Goal: Transaction & Acquisition: Purchase product/service

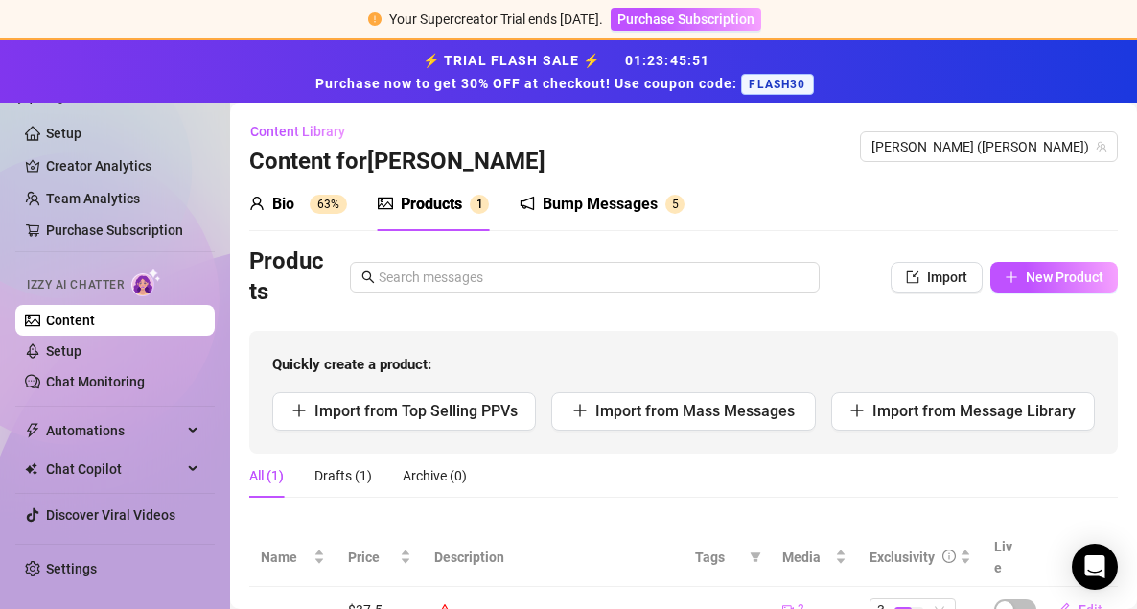
scroll to position [60, 0]
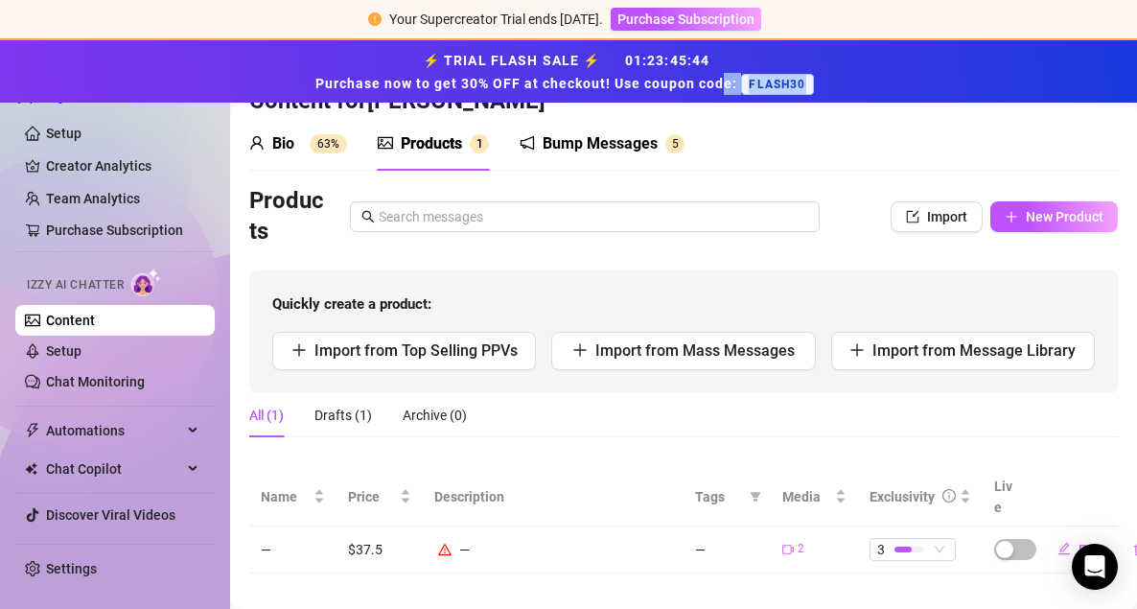
drag, startPoint x: 809, startPoint y: 81, endPoint x: 725, endPoint y: 82, distance: 84.4
click at [725, 82] on strong "⚡ TRIAL FLASH SALE ⚡ 01 : 23 : 45 : 44 Purchase now to get 30% OFF at checkout!…" at bounding box center [567, 72] width 505 height 38
click at [664, 13] on span "Purchase Subscription" at bounding box center [685, 19] width 137 height 15
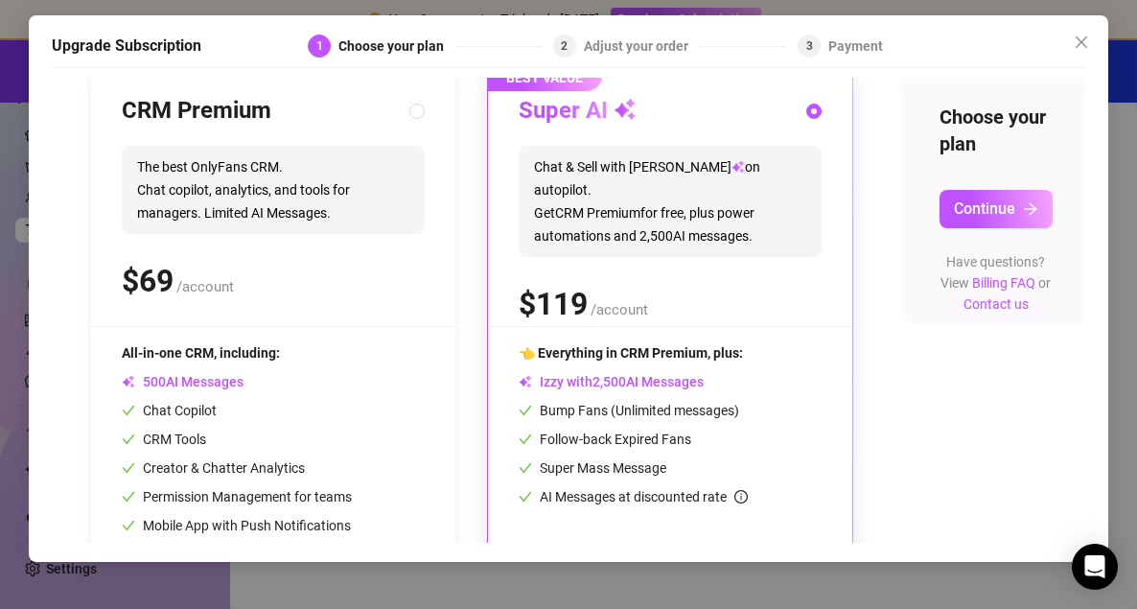
scroll to position [284, 0]
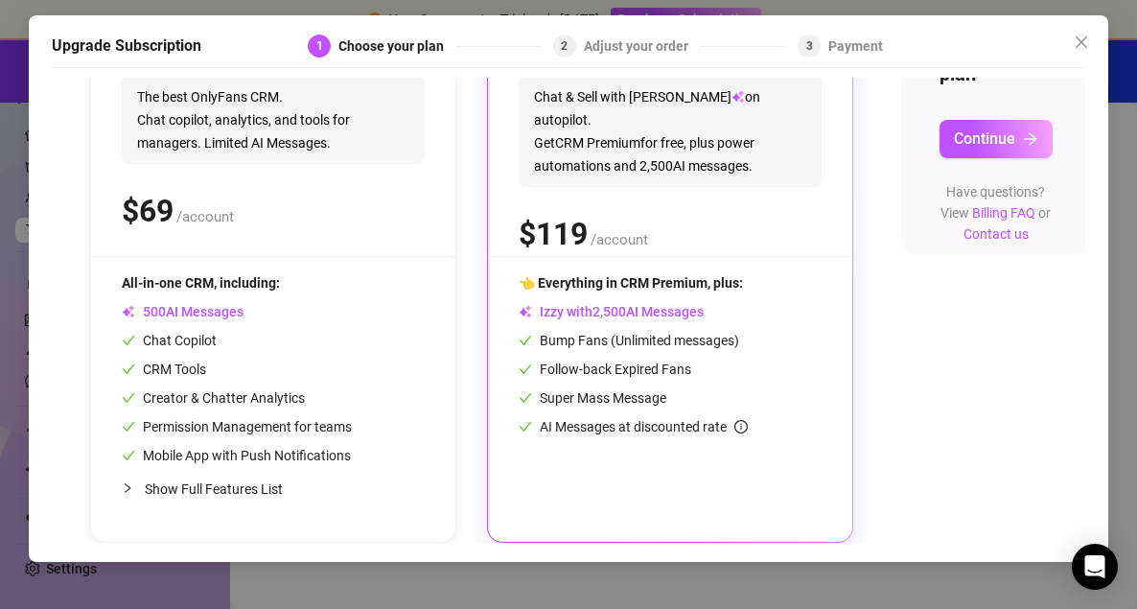
click at [641, 284] on span "👈 Everything in CRM Premium, plus:" at bounding box center [631, 282] width 224 height 15
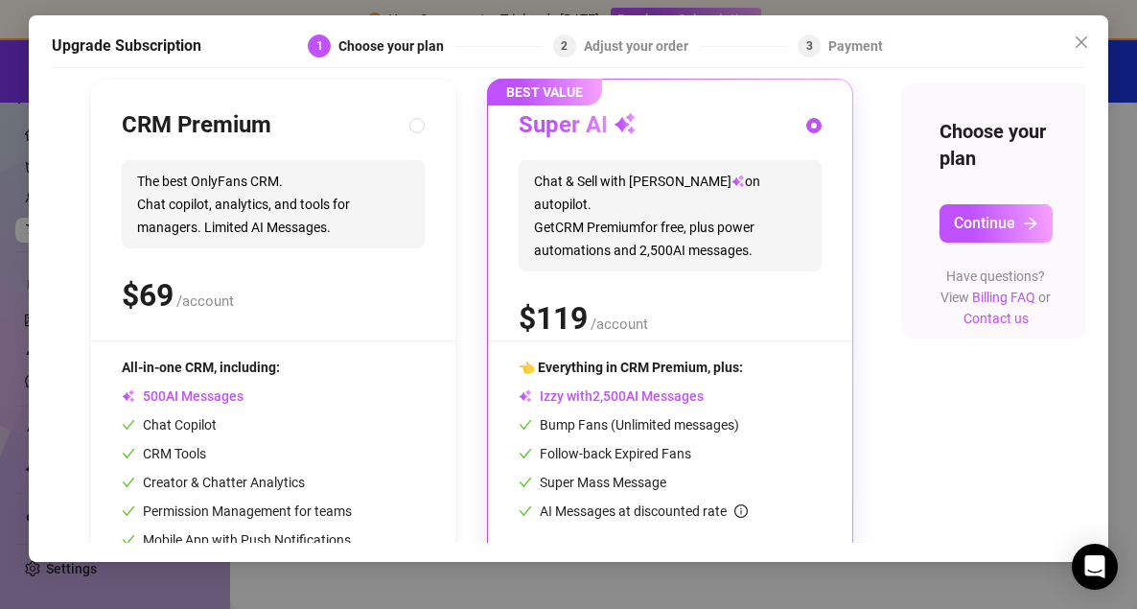
scroll to position [195, 0]
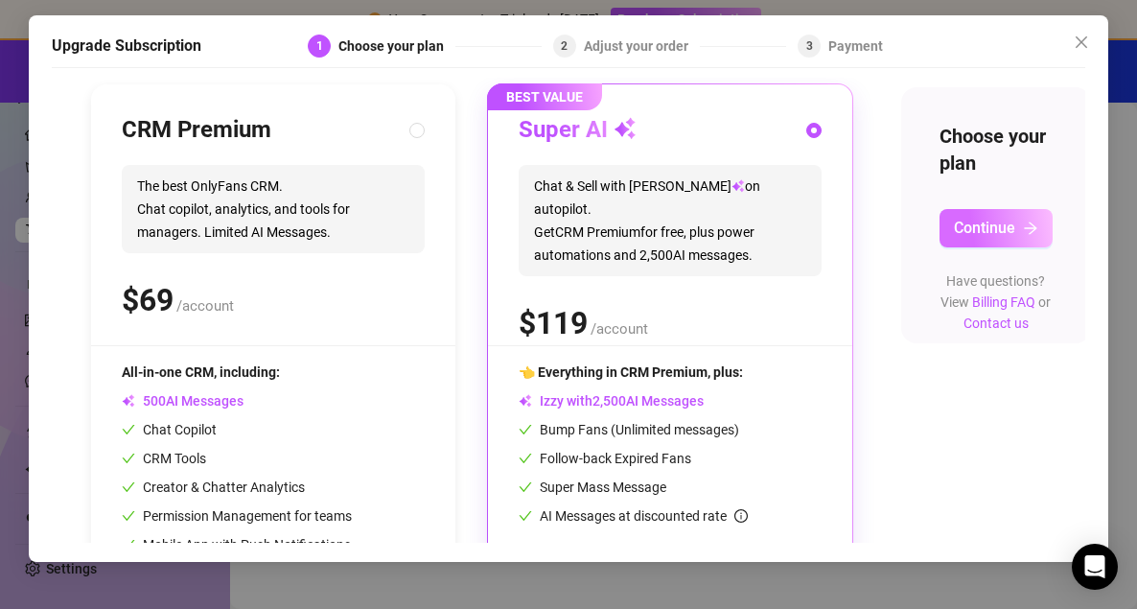
click at [1011, 220] on span "Continue" at bounding box center [984, 228] width 61 height 18
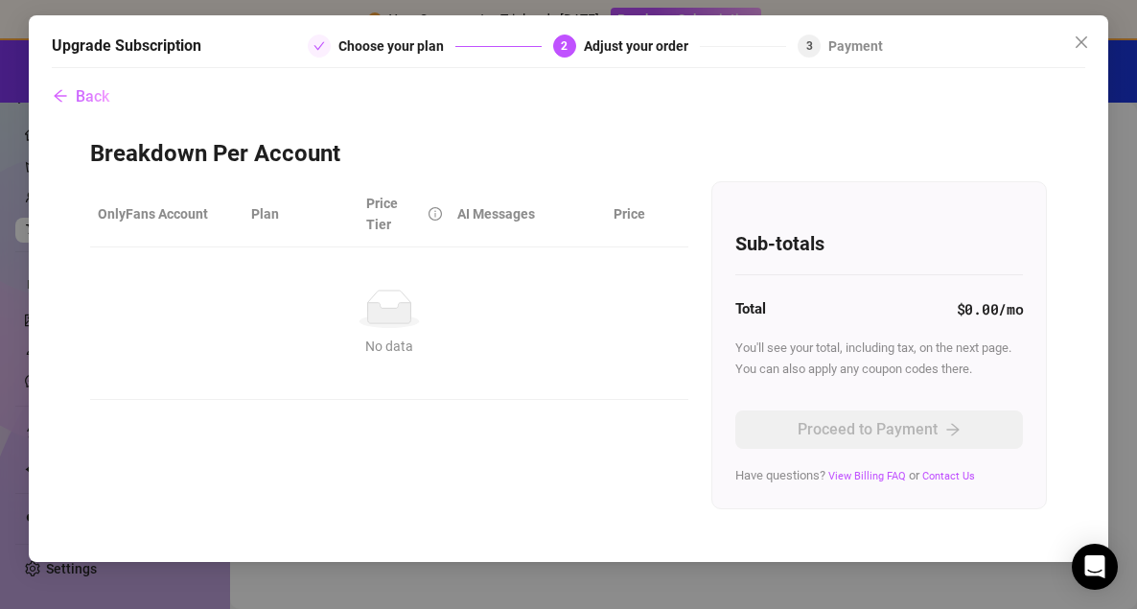
scroll to position [0, 0]
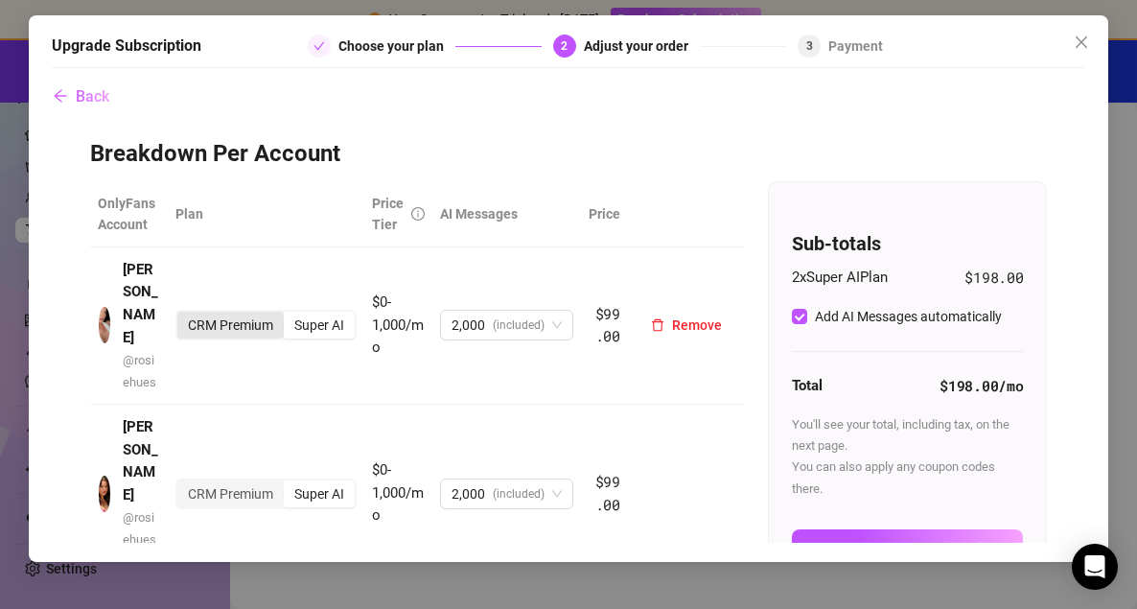
click at [248, 316] on div "CRM Premium" at bounding box center [230, 325] width 106 height 27
click at [182, 314] on input "CRM Premium" at bounding box center [182, 314] width 0 height 0
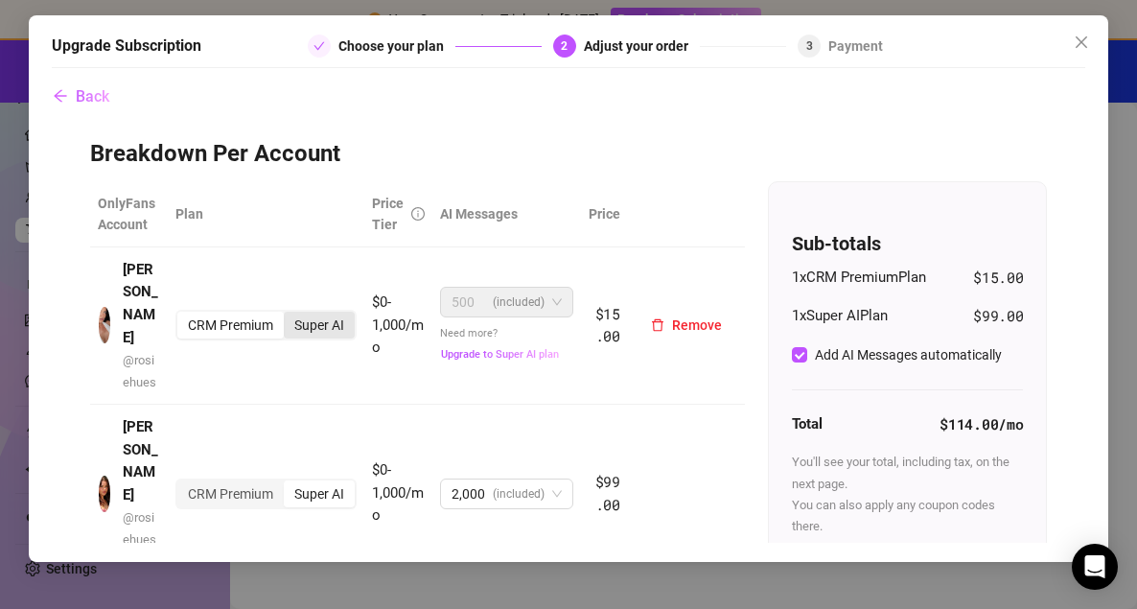
click at [321, 312] on div "Super AI" at bounding box center [319, 325] width 71 height 27
click at [289, 314] on input "Super AI" at bounding box center [289, 314] width 0 height 0
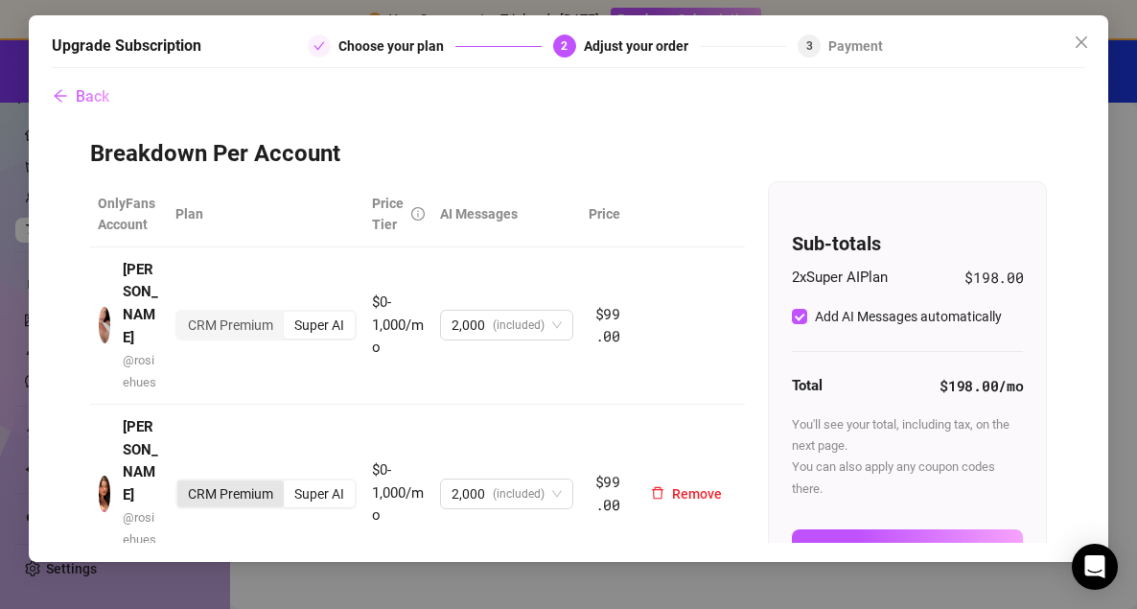
click at [238, 480] on div "CRM Premium" at bounding box center [230, 493] width 106 height 27
click at [182, 483] on input "CRM Premium" at bounding box center [182, 483] width 0 height 0
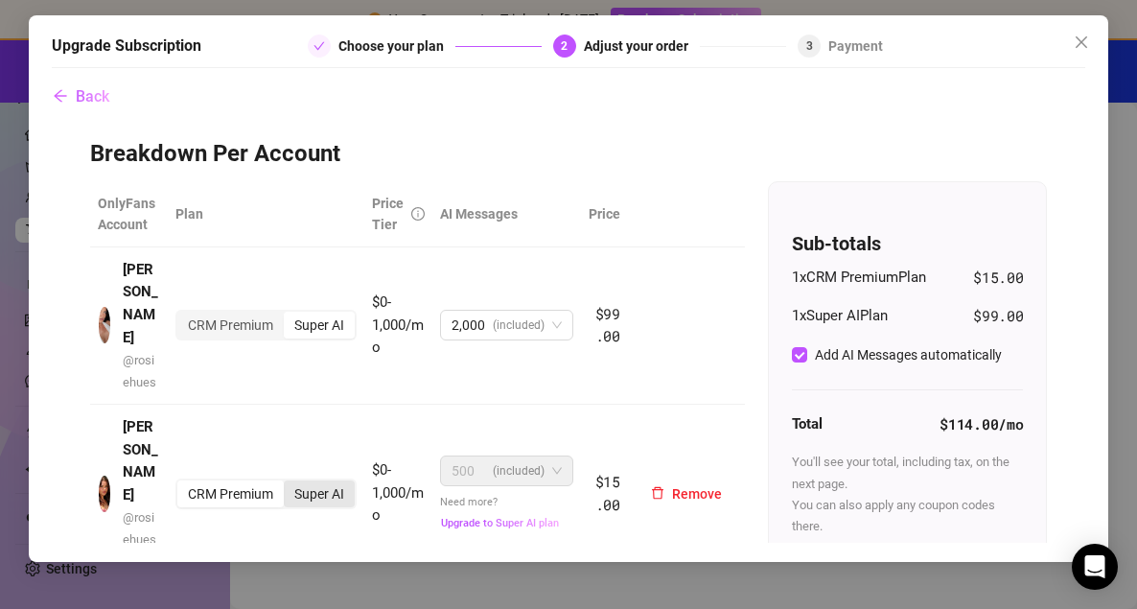
click at [339, 480] on div "Super AI" at bounding box center [319, 493] width 71 height 27
click at [289, 483] on input "Super AI" at bounding box center [289, 483] width 0 height 0
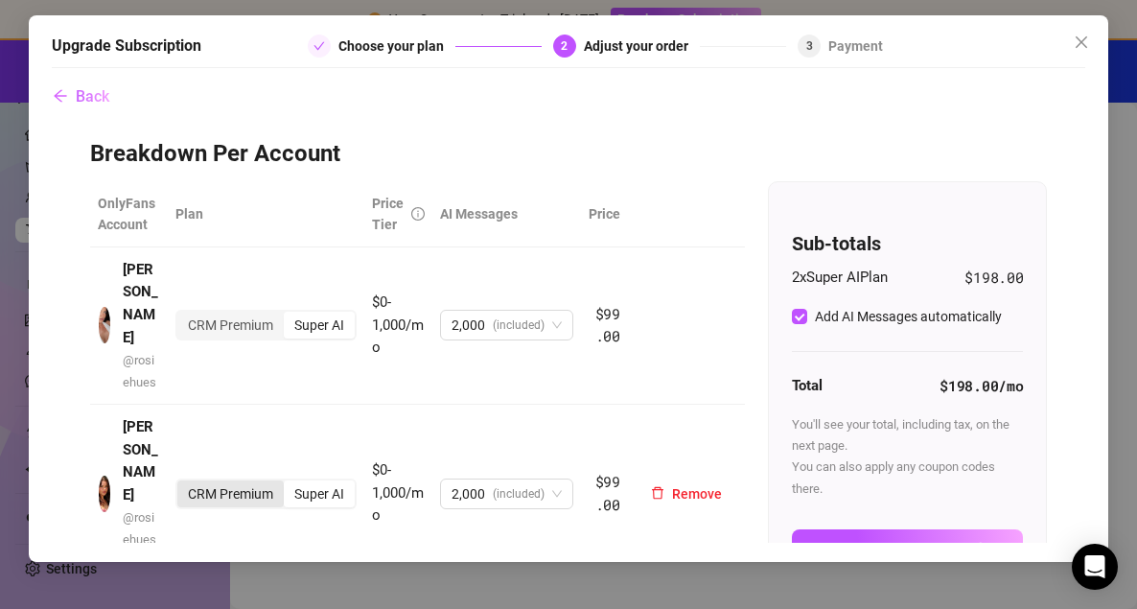
click at [248, 480] on div "CRM Premium" at bounding box center [230, 493] width 106 height 27
click at [182, 483] on input "CRM Premium" at bounding box center [182, 483] width 0 height 0
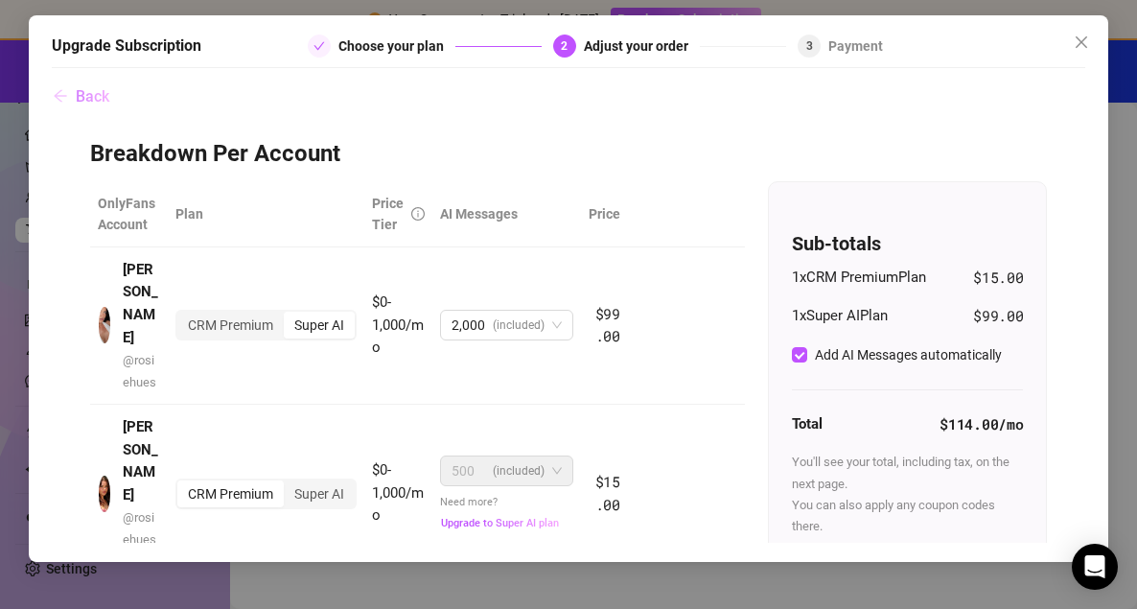
click at [81, 101] on span "Back" at bounding box center [93, 96] width 34 height 18
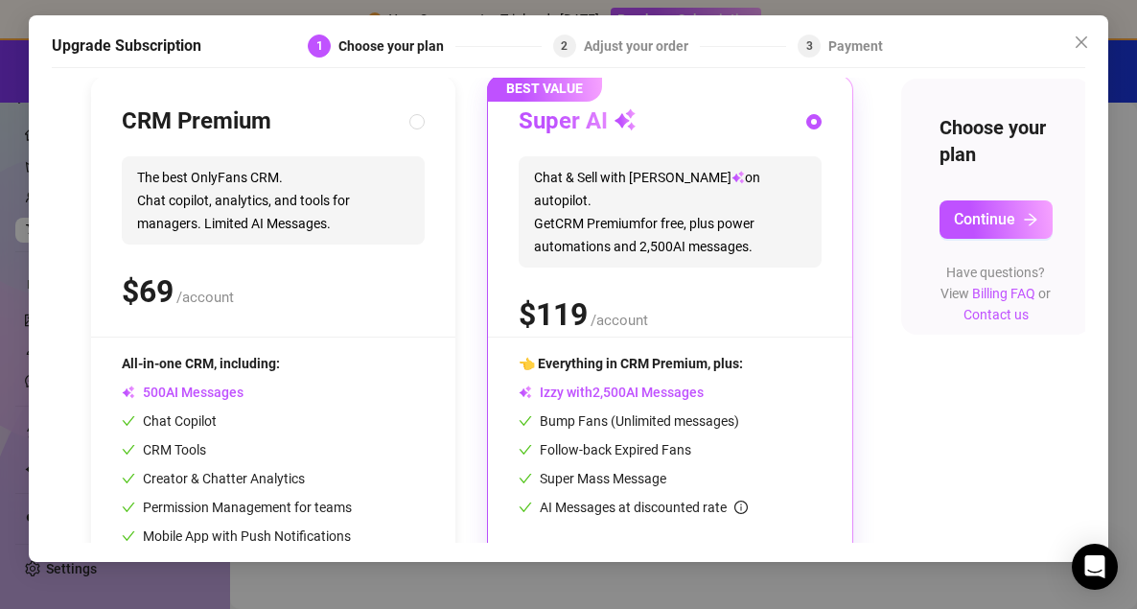
scroll to position [284, 0]
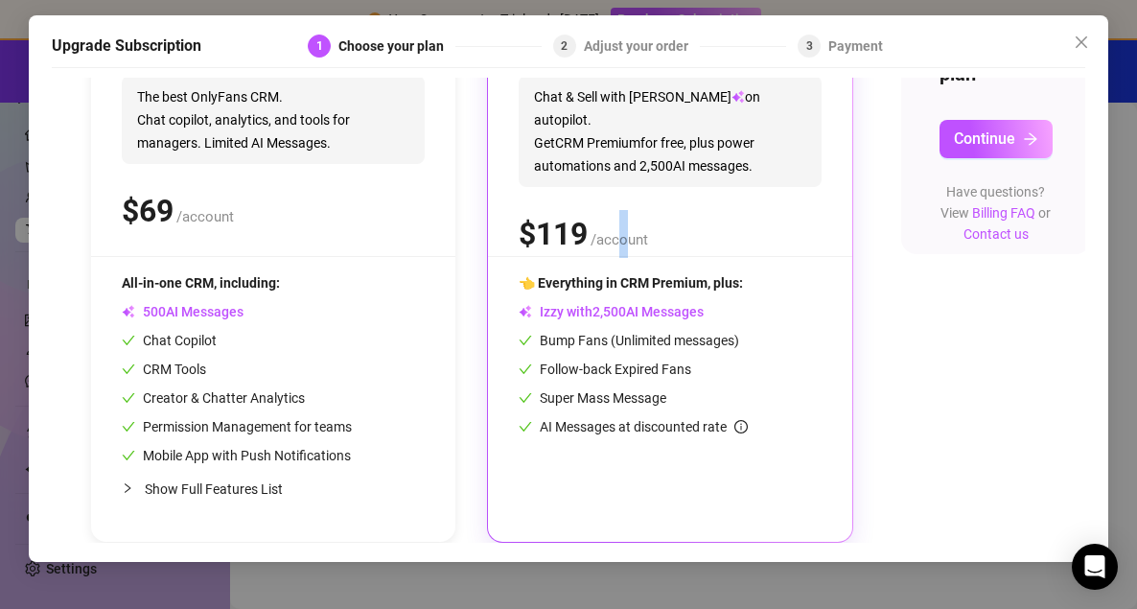
click at [625, 210] on div "$ /account" at bounding box center [670, 234] width 303 height 48
click at [743, 210] on div "$ /account" at bounding box center [670, 234] width 303 height 48
click at [1016, 146] on button "Continue" at bounding box center [995, 139] width 113 height 38
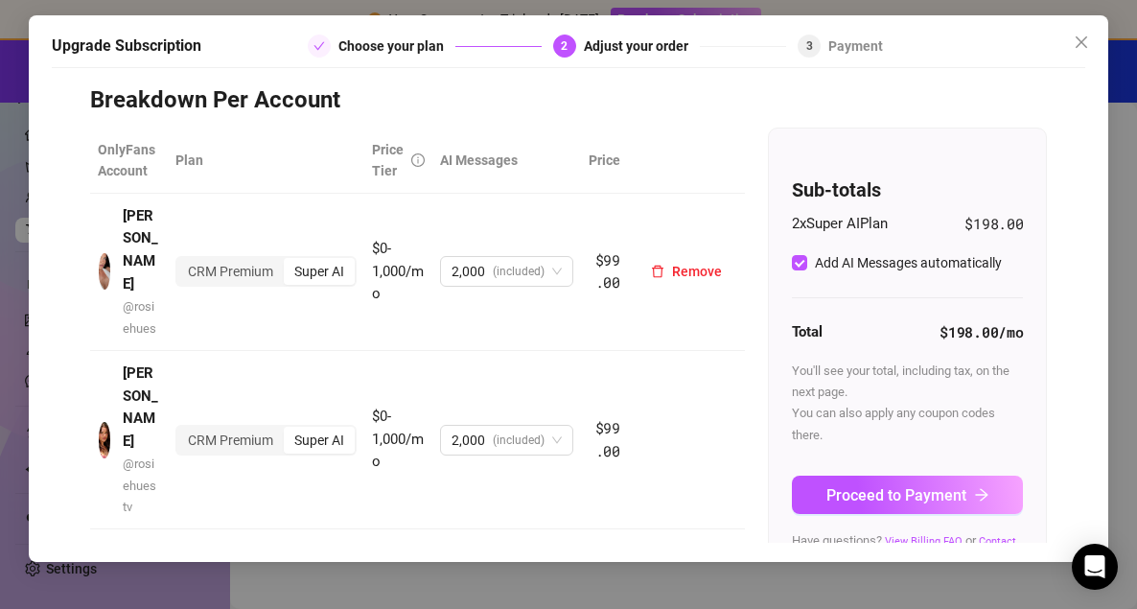
scroll to position [58, 0]
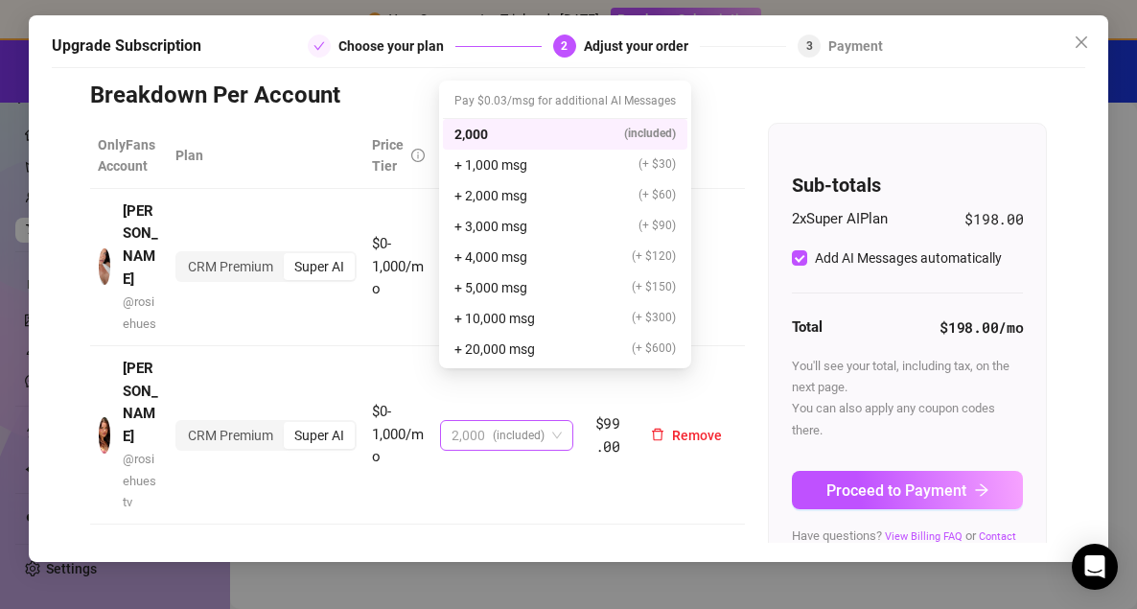
click at [543, 421] on span "2,000 (included)" at bounding box center [506, 435] width 110 height 29
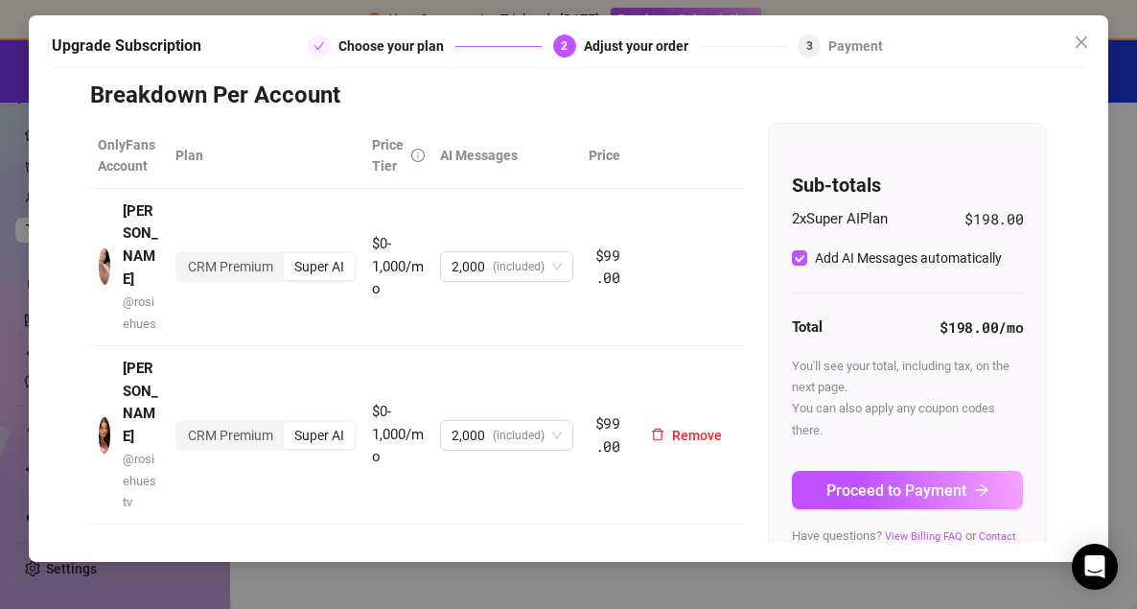
click at [551, 440] on td "2,000 (included)" at bounding box center [506, 435] width 149 height 179
